Goal: Transaction & Acquisition: Purchase product/service

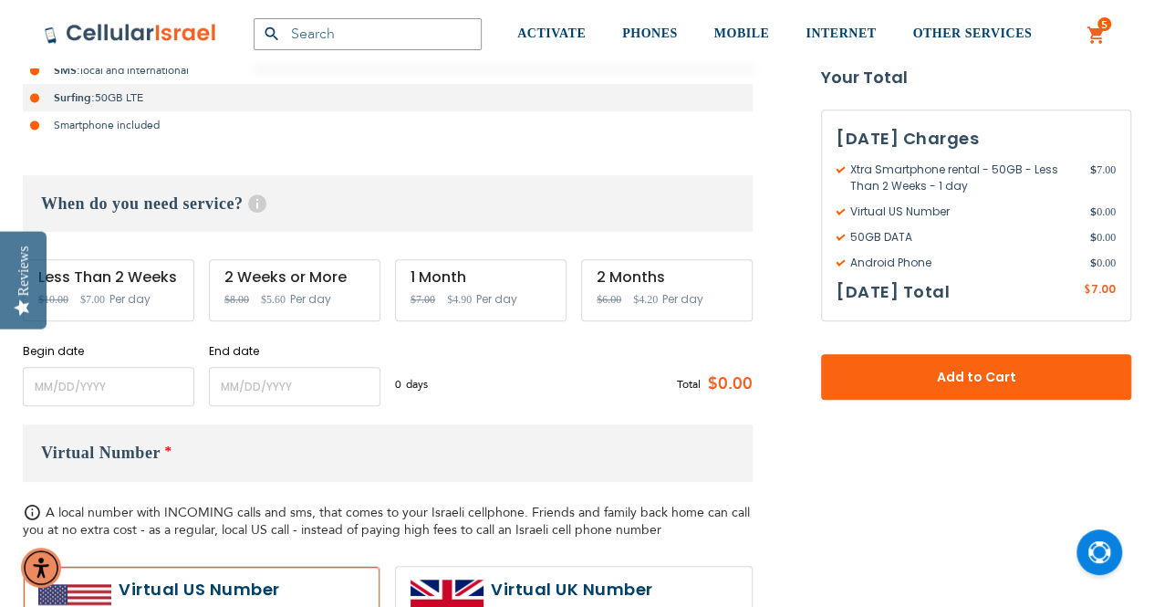
scroll to position [547, 0]
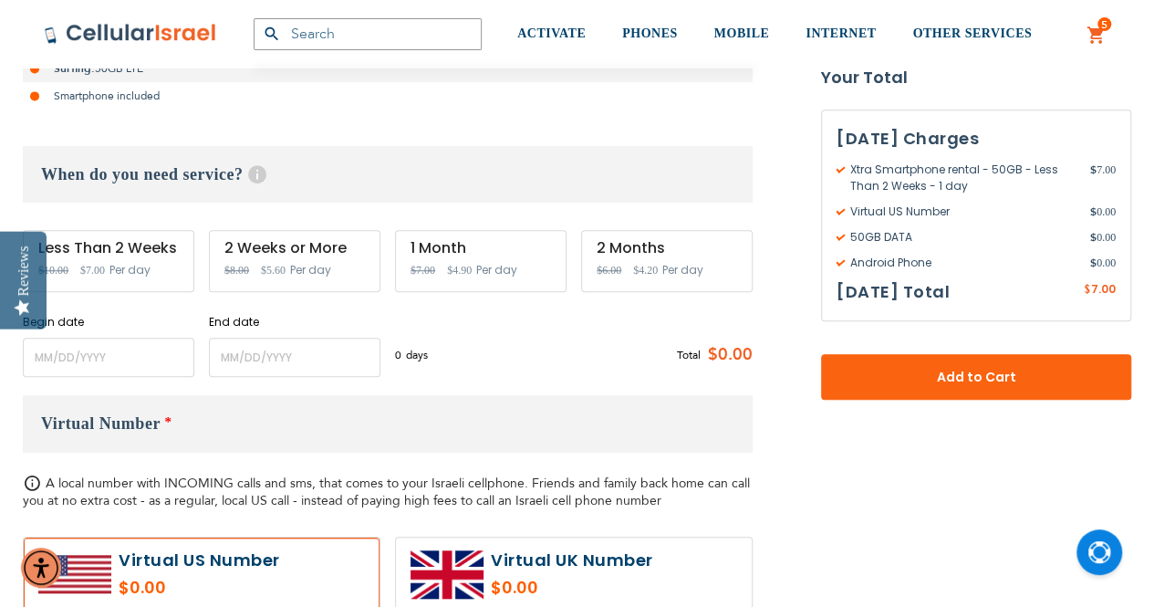
type input "[EMAIL_ADDRESS][DOMAIN_NAME]"
click at [283, 267] on span "$5.60" at bounding box center [273, 270] width 25 height 13
click at [59, 359] on input "name" at bounding box center [109, 357] width 172 height 39
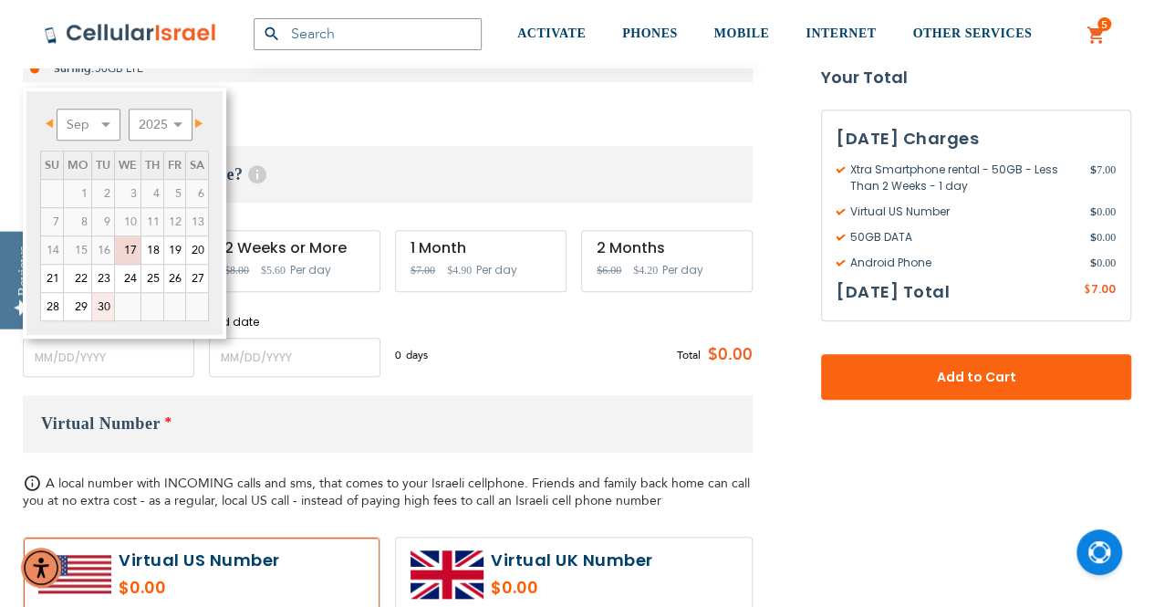
click at [99, 301] on link "30" at bounding box center [103, 306] width 22 height 27
type input "[DATE]"
click at [99, 301] on link "30" at bounding box center [103, 306] width 22 height 27
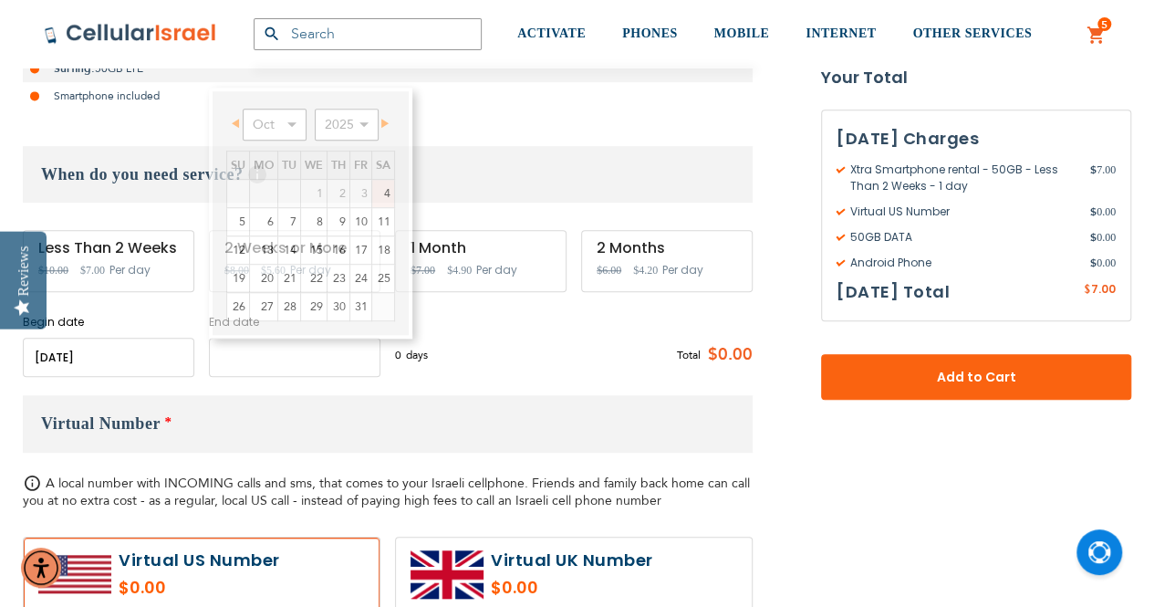
click at [252, 359] on input "name" at bounding box center [295, 357] width 172 height 39
click at [236, 273] on link "19" at bounding box center [238, 278] width 22 height 27
type input "[DATE]"
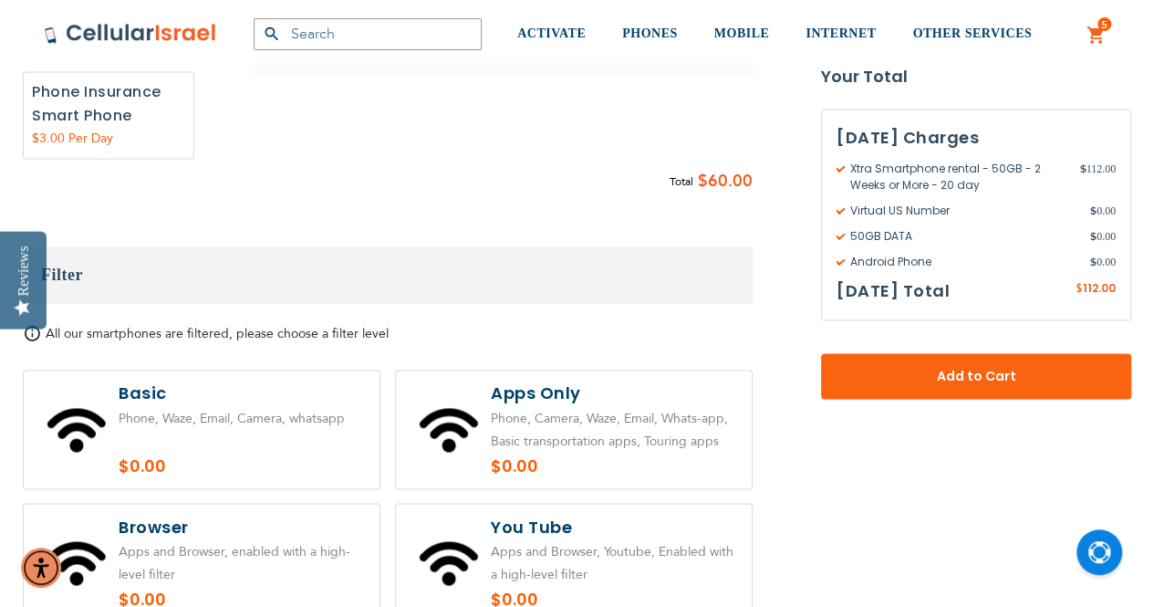
scroll to position [1369, 0]
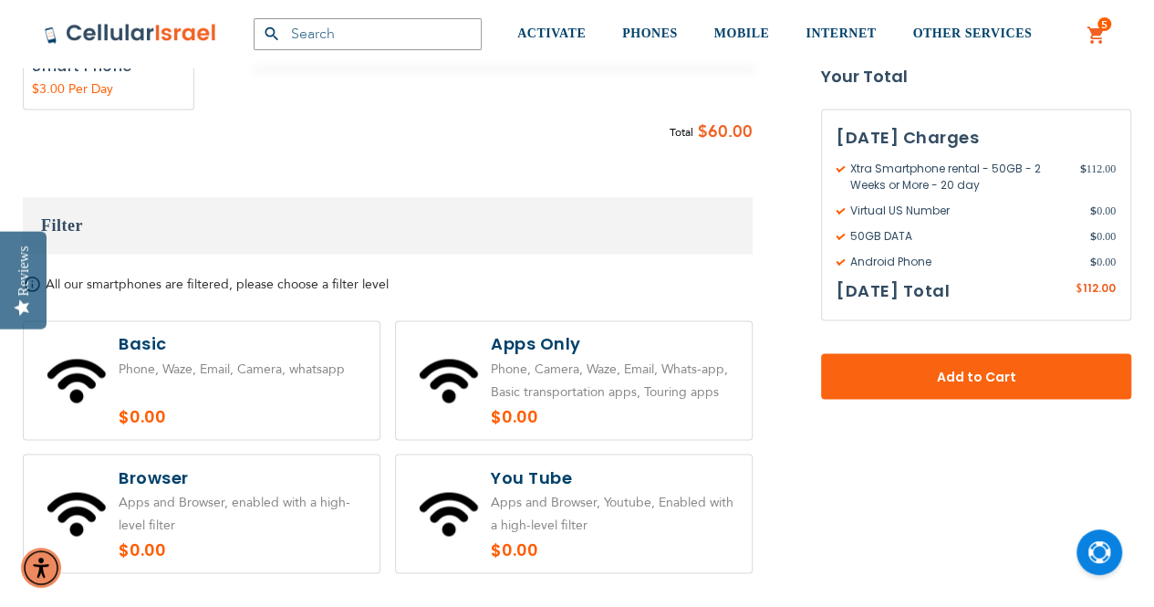
click at [553, 370] on label at bounding box center [574, 380] width 356 height 118
radio input "true"
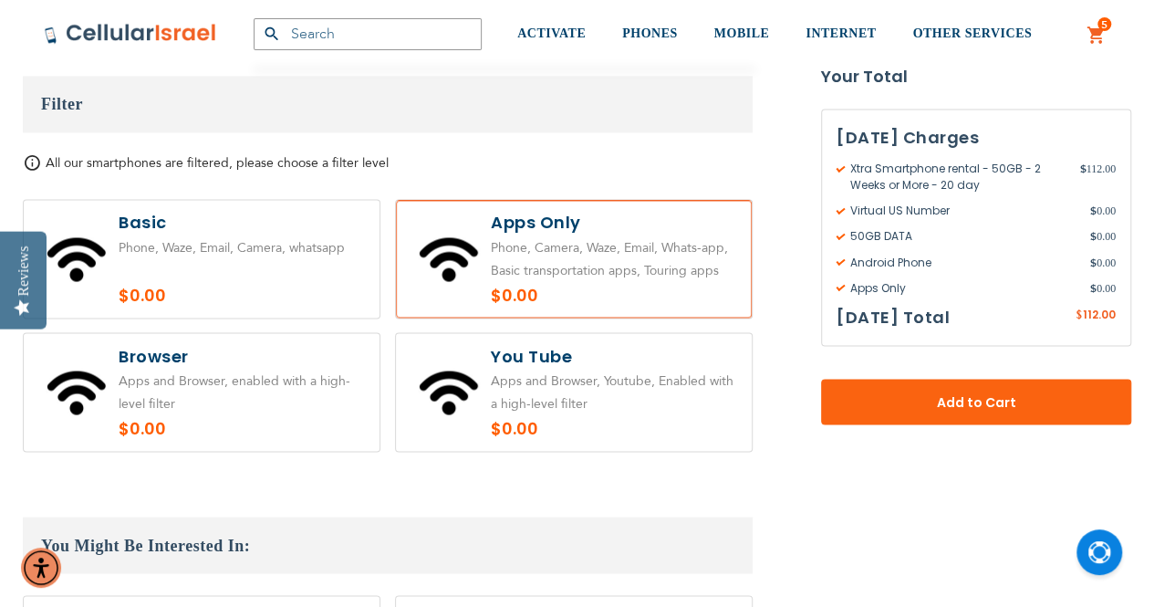
scroll to position [1460, 0]
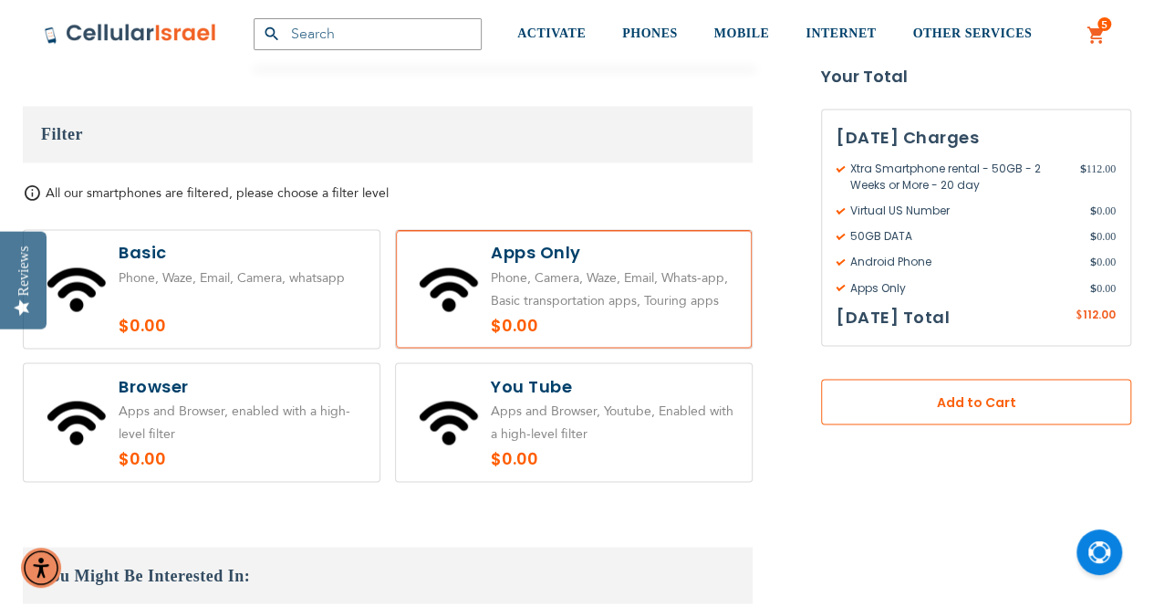
click at [927, 406] on span "Add to Cart" at bounding box center [976, 402] width 190 height 19
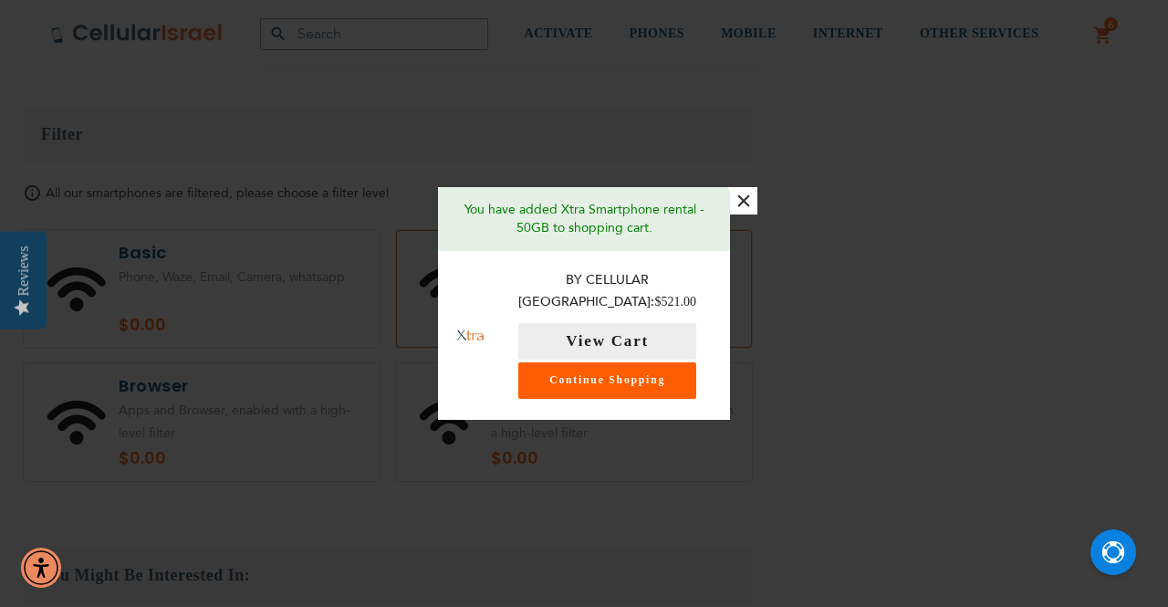
click at [638, 364] on link "Continue Shopping" at bounding box center [607, 380] width 178 height 36
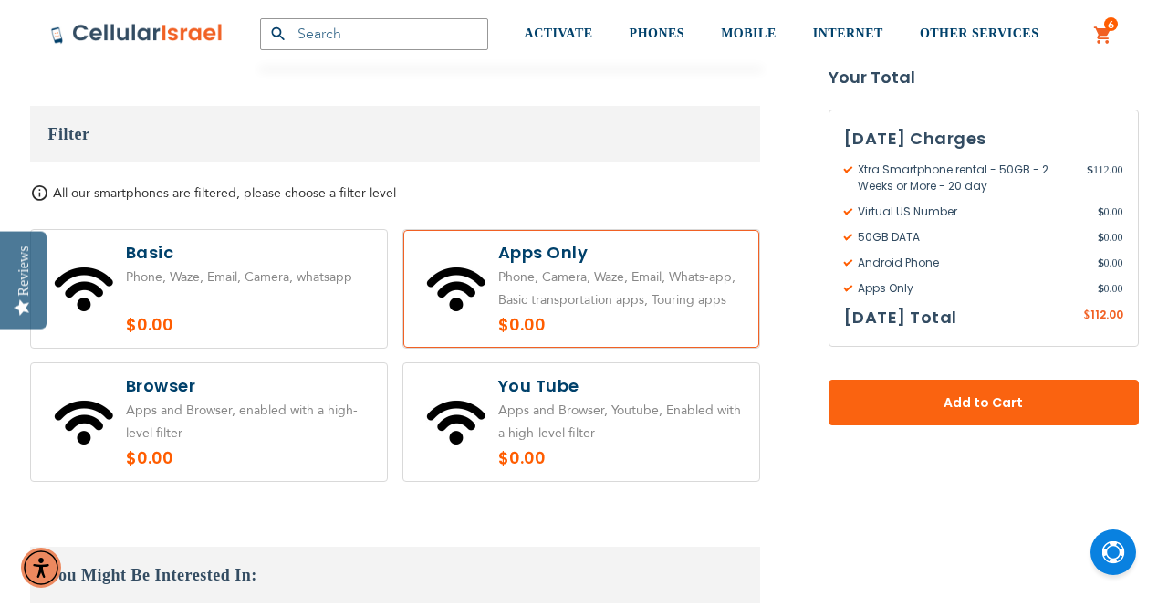
click at [638, 364] on label at bounding box center [581, 422] width 356 height 118
radio input "true"
